Goal: Task Accomplishment & Management: Use online tool/utility

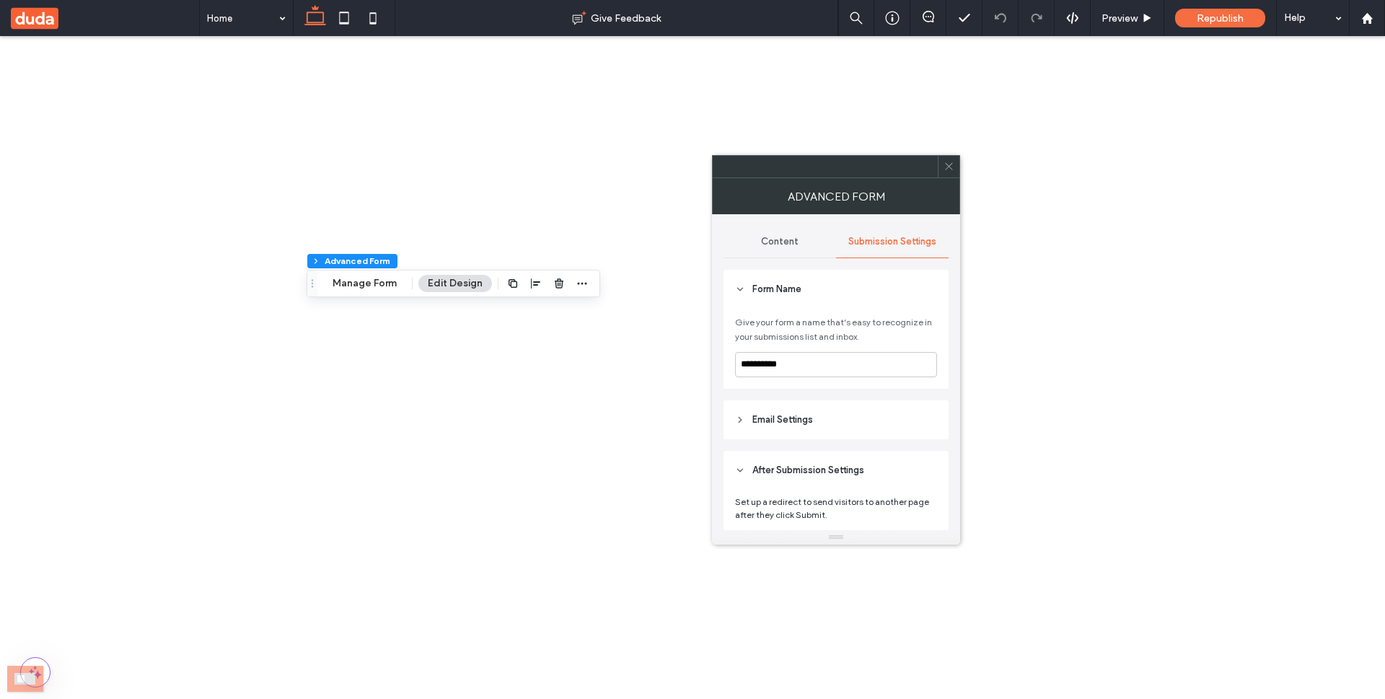
click at [946, 167] on icon at bounding box center [949, 166] width 11 height 11
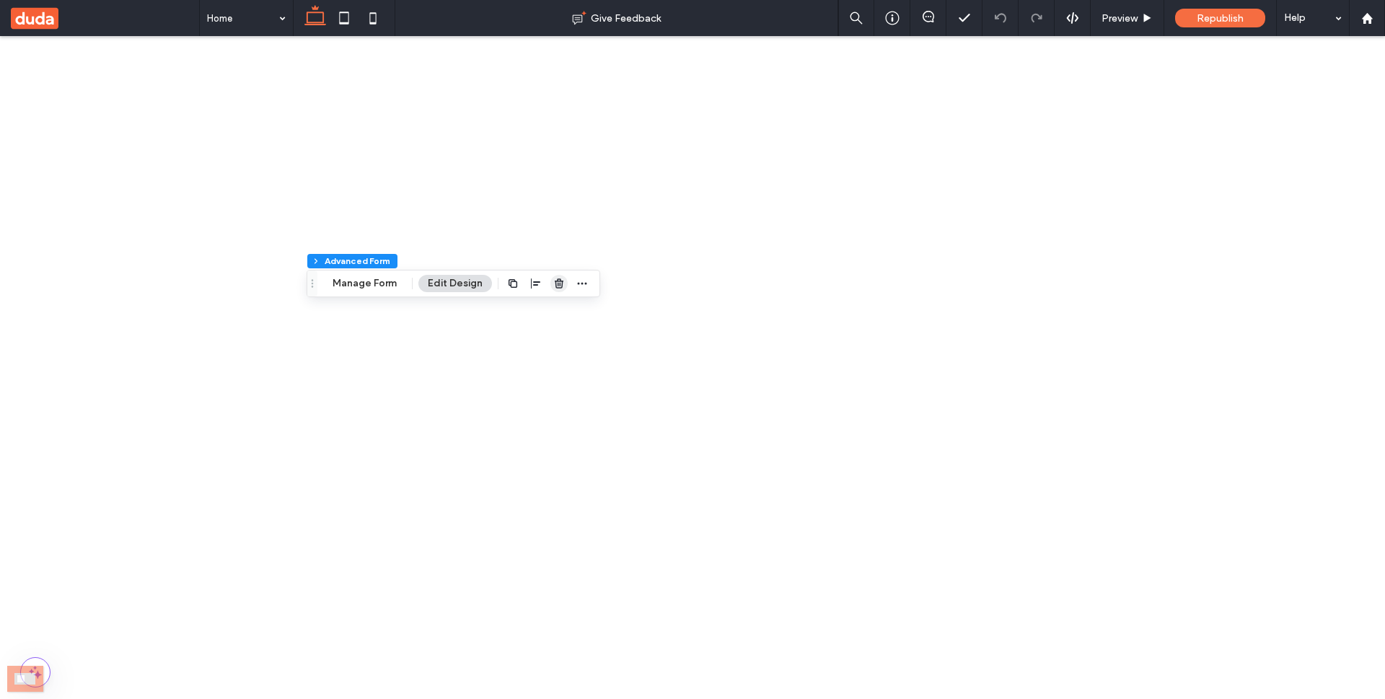
click at [554, 278] on icon "button" at bounding box center [559, 284] width 12 height 12
type input "***"
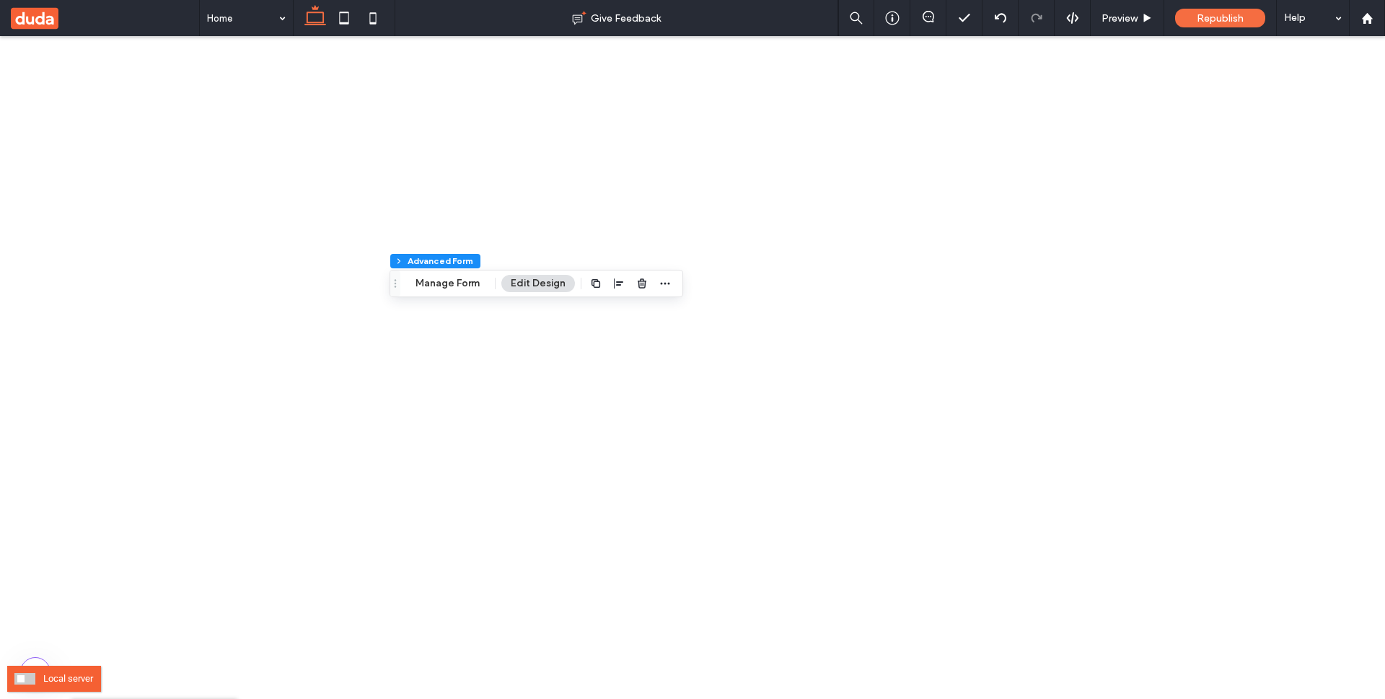
click at [25, 677] on span at bounding box center [24, 679] width 21 height 12
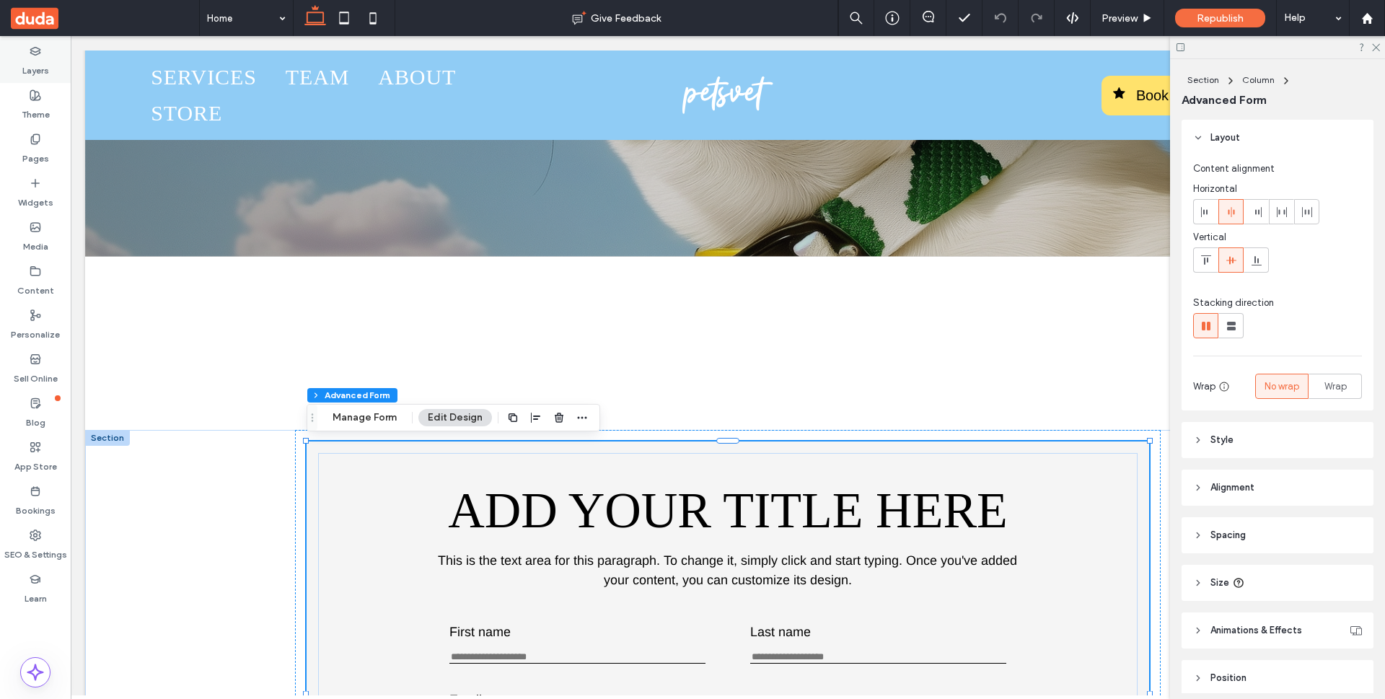
click at [45, 63] on label "Layers" at bounding box center [35, 67] width 27 height 20
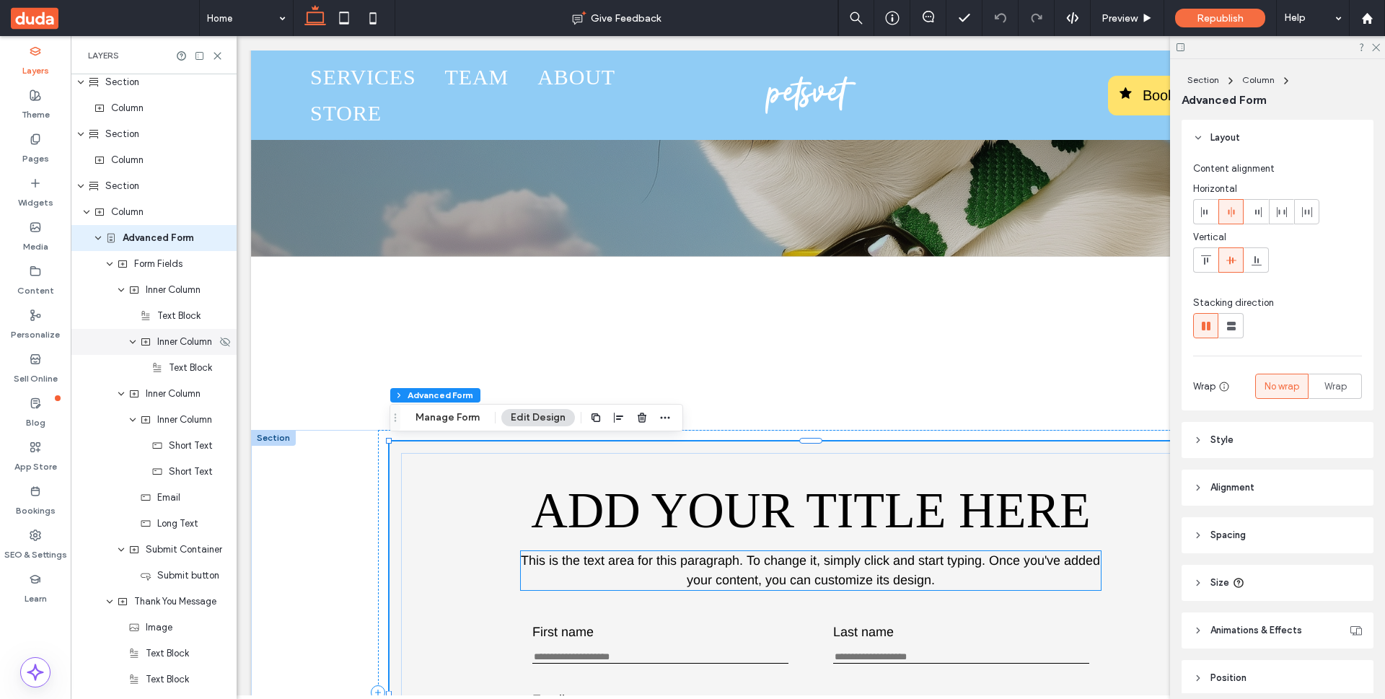
scroll to position [294, 0]
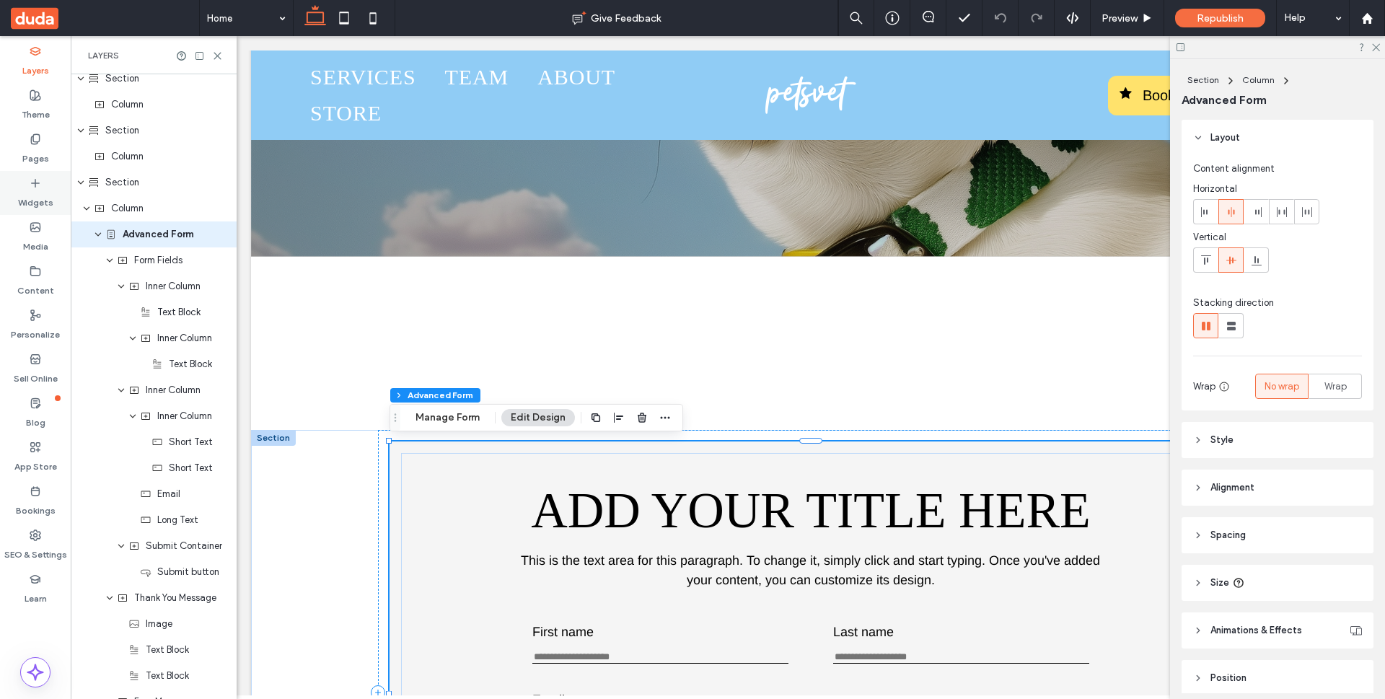
click at [30, 183] on icon at bounding box center [36, 183] width 12 height 12
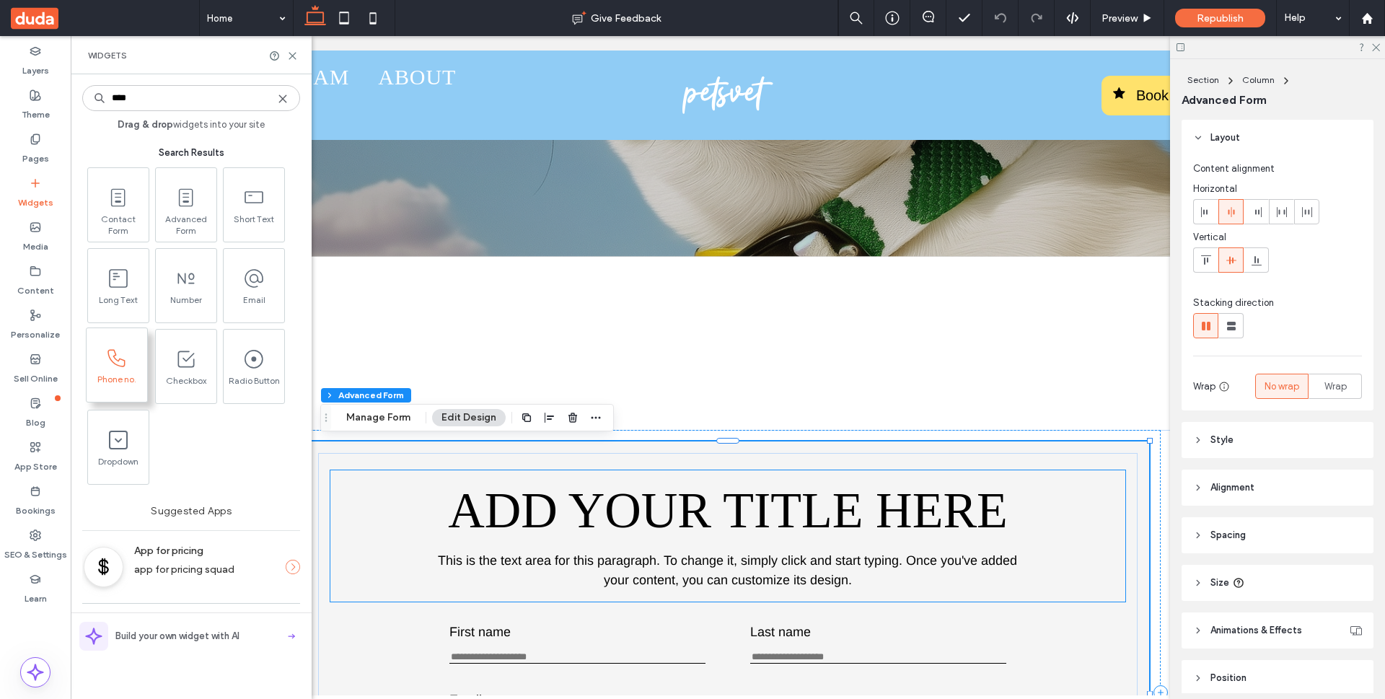
type input "****"
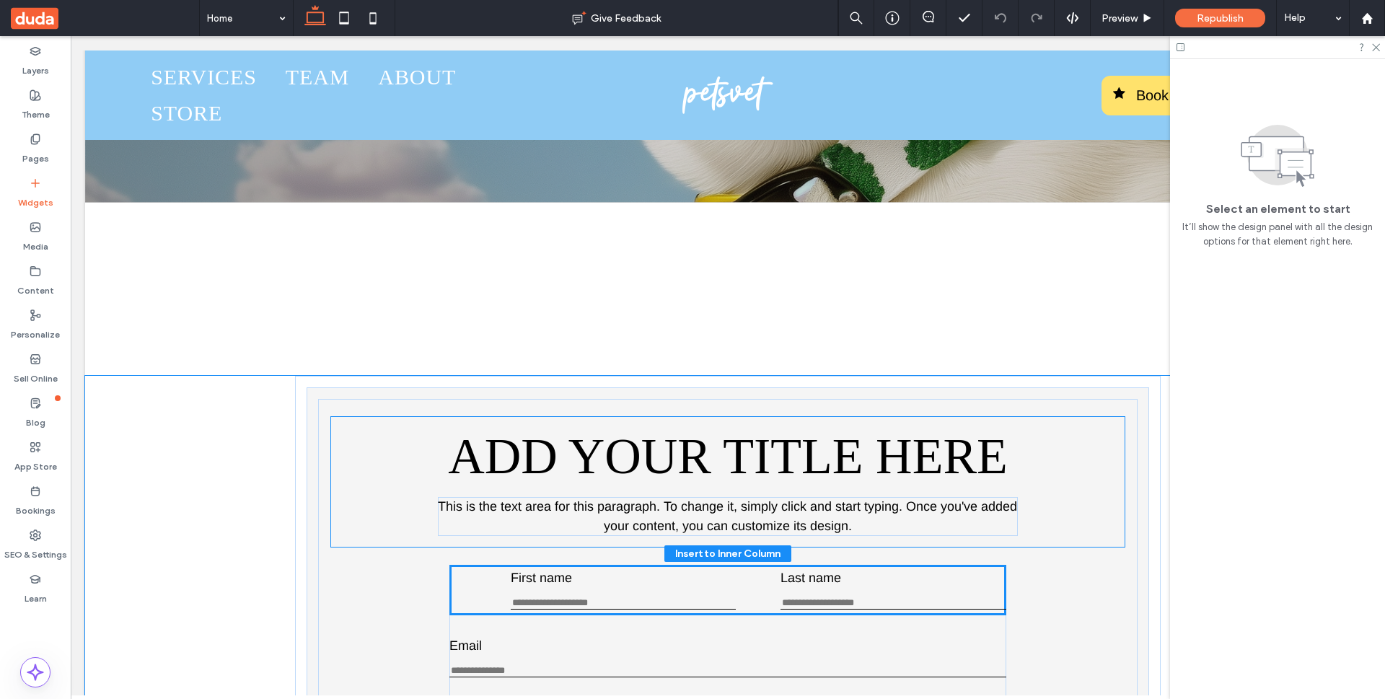
scroll to position [374, 0]
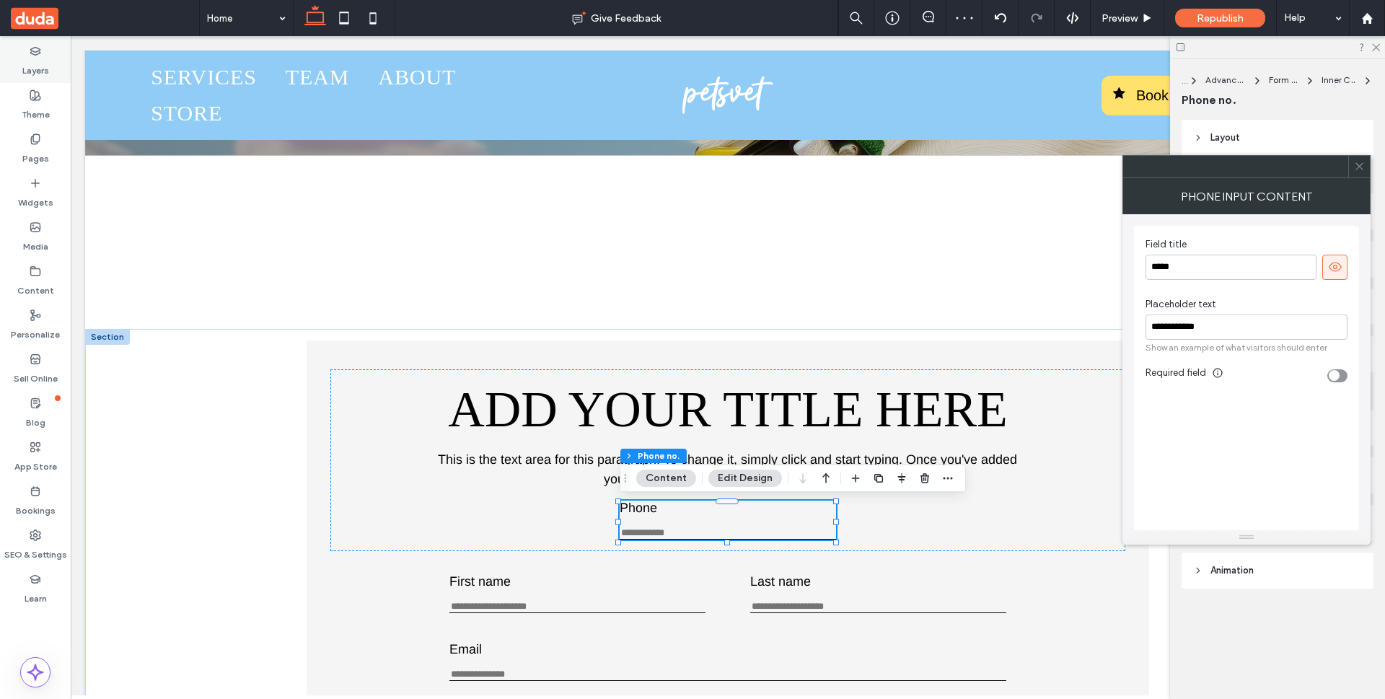
click at [38, 71] on label "Layers" at bounding box center [35, 67] width 27 height 20
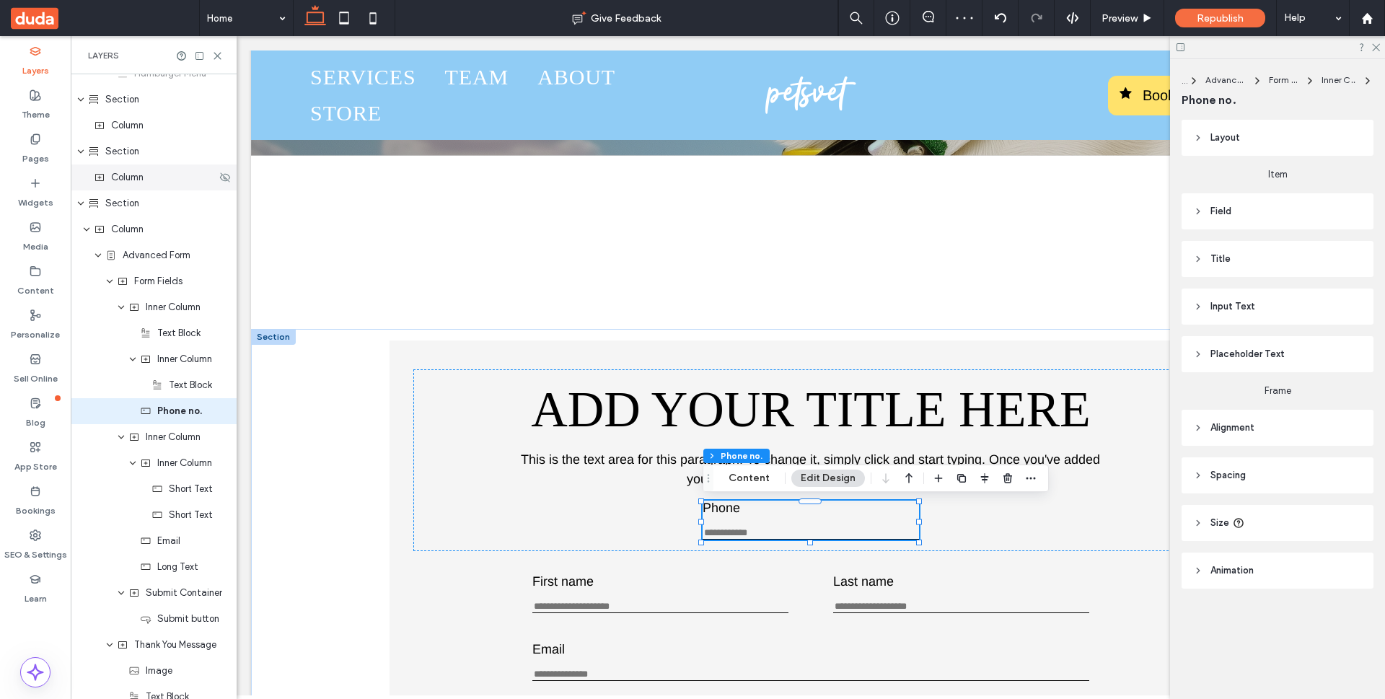
scroll to position [298, 0]
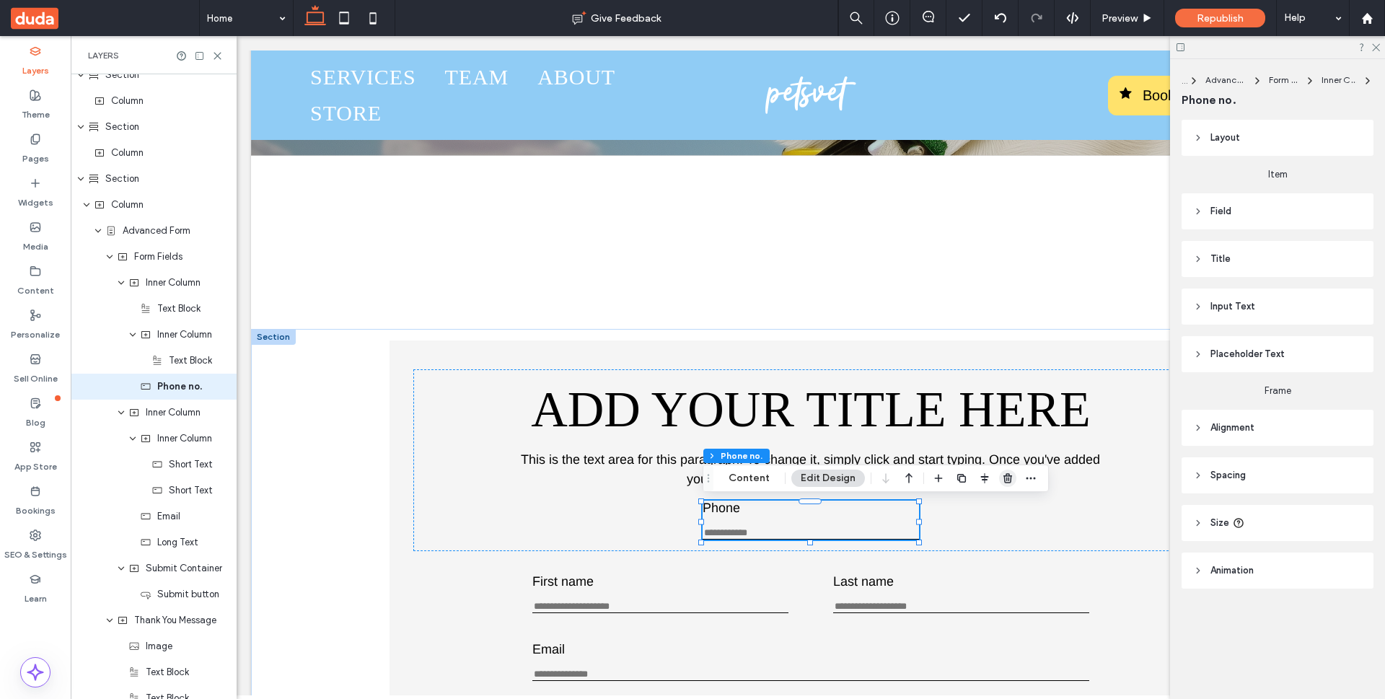
click at [1003, 479] on use "button" at bounding box center [1007, 477] width 9 height 9
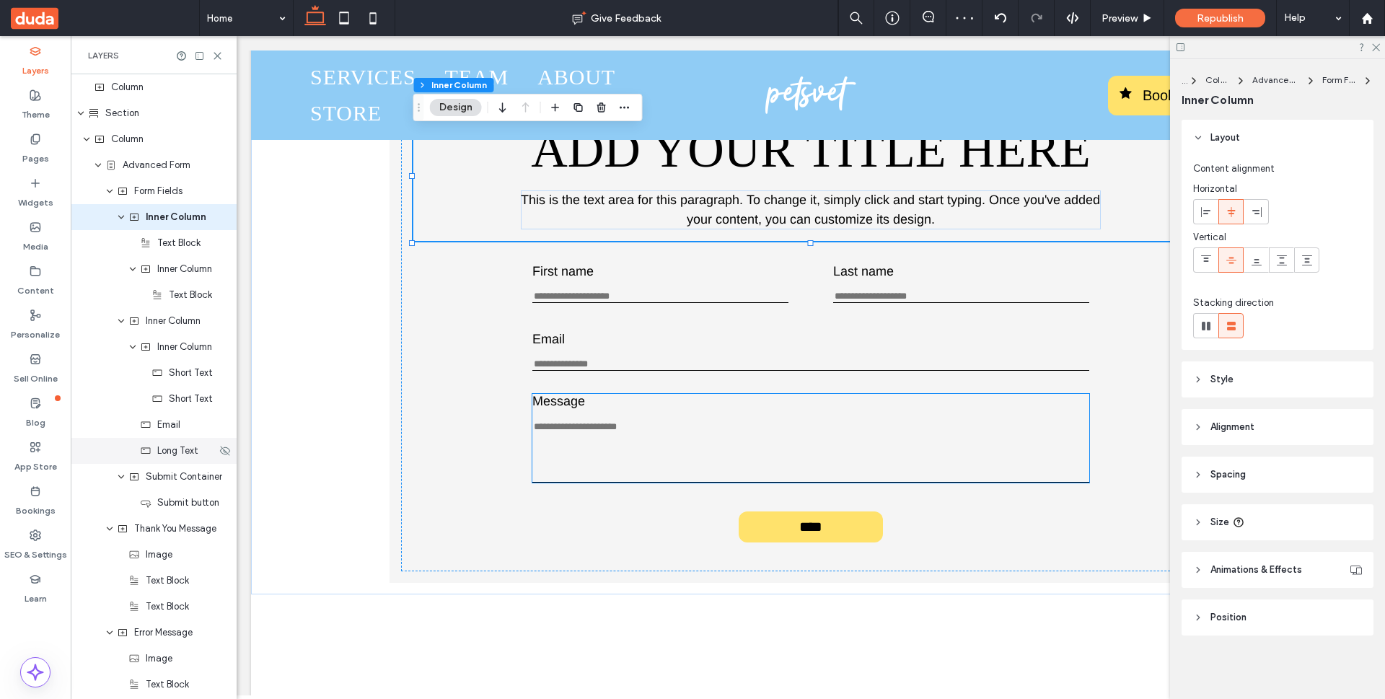
scroll to position [367, 0]
